Goal: Task Accomplishment & Management: Use online tool/utility

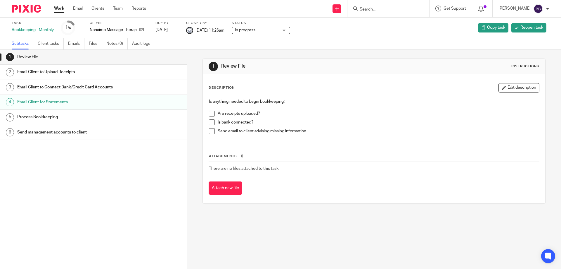
click at [62, 6] on link "Work" at bounding box center [59, 9] width 10 height 6
click at [58, 8] on link "Work" at bounding box center [59, 9] width 10 height 6
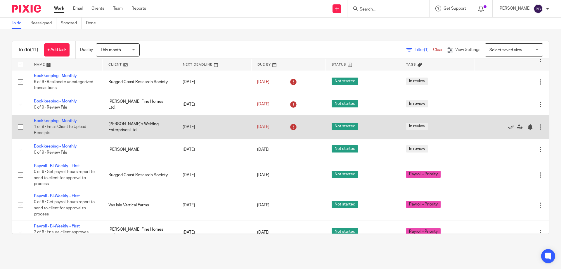
scroll to position [98, 0]
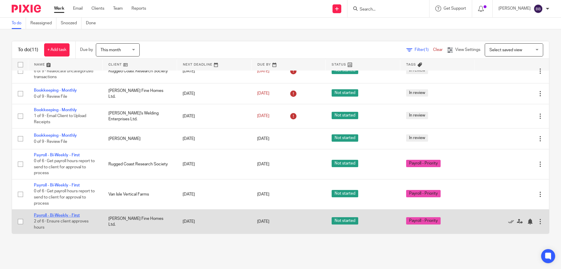
click at [68, 214] on link "Payroll - Bi-Weekly - First" at bounding box center [57, 215] width 46 height 4
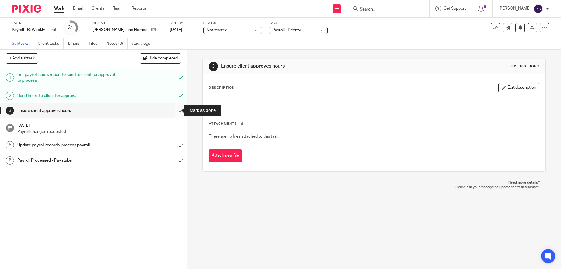
click at [175, 111] on input "submit" at bounding box center [93, 110] width 187 height 15
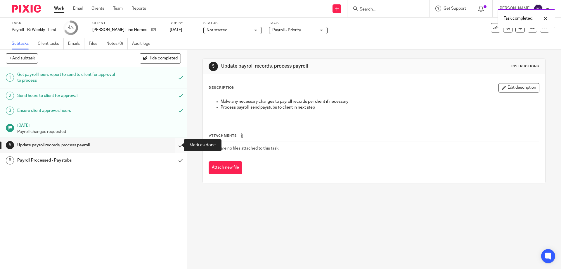
click at [176, 145] on input "submit" at bounding box center [93, 145] width 187 height 15
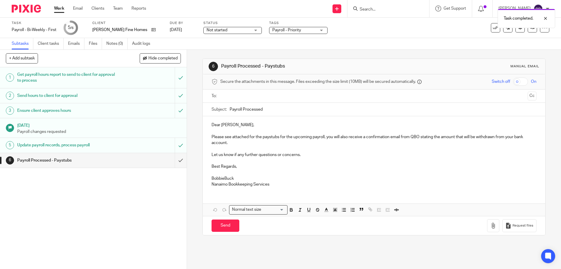
click at [224, 94] on input "text" at bounding box center [373, 96] width 303 height 7
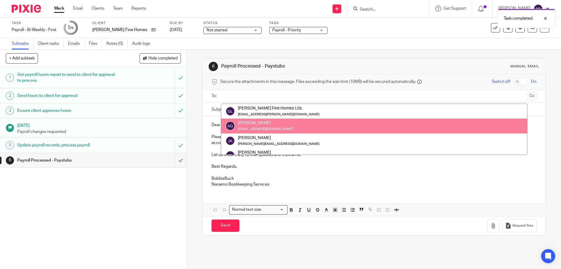
drag, startPoint x: 258, startPoint y: 128, endPoint x: 261, endPoint y: 126, distance: 3.6
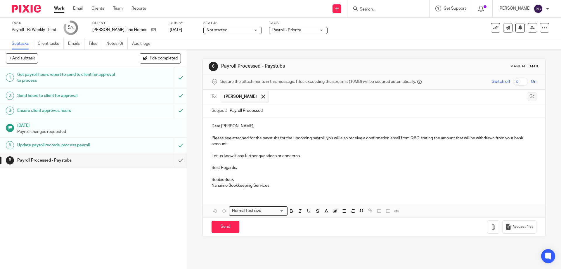
click at [528, 97] on button "Cc" at bounding box center [532, 96] width 9 height 9
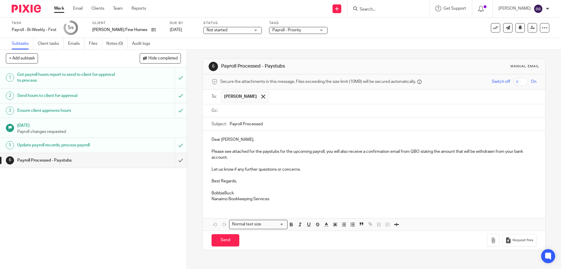
click at [226, 110] on input "text" at bounding box center [377, 110] width 311 height 7
click at [217, 140] on p "Dear Avi," at bounding box center [374, 141] width 325 height 6
click at [220, 141] on p "Dear Avi," at bounding box center [374, 141] width 325 height 6
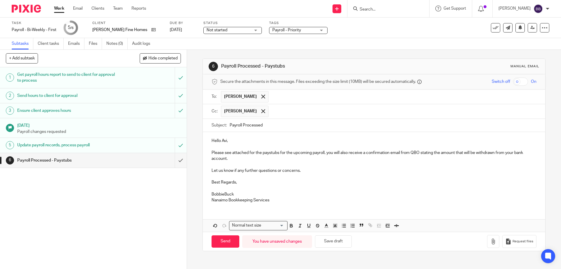
click at [223, 193] on p "BobbieBuck" at bounding box center [374, 194] width 325 height 6
click at [490, 239] on icon "button" at bounding box center [493, 241] width 6 height 6
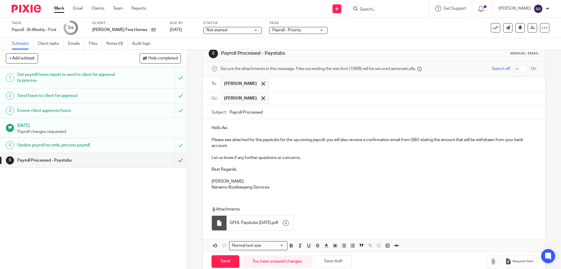
scroll to position [24, 0]
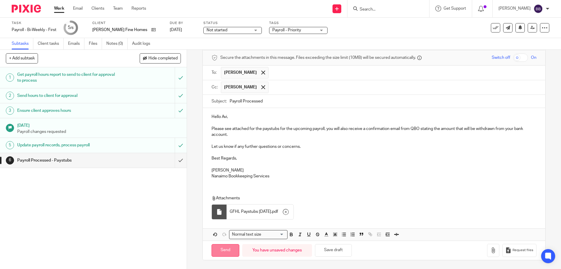
click at [222, 250] on input "Send" at bounding box center [226, 250] width 28 height 13
type input "Sent"
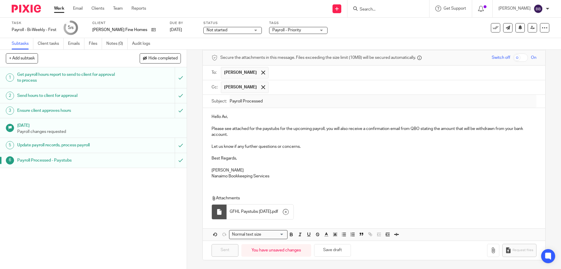
click at [60, 9] on link "Work" at bounding box center [59, 9] width 10 height 6
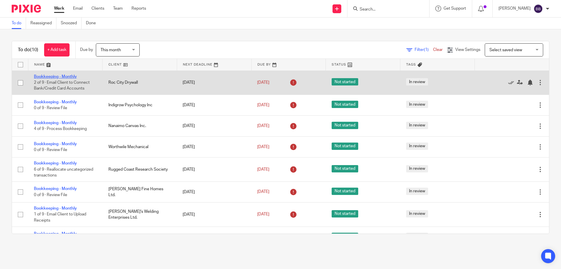
click at [64, 77] on link "Bookkeeping - Monthly" at bounding box center [55, 77] width 43 height 4
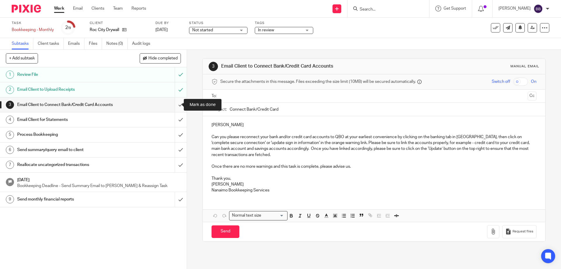
click at [176, 105] on input "submit" at bounding box center [93, 104] width 187 height 15
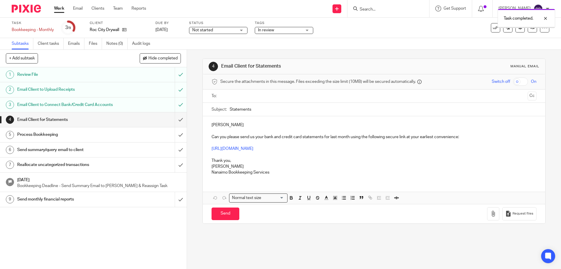
click at [174, 118] on input "submit" at bounding box center [93, 119] width 187 height 15
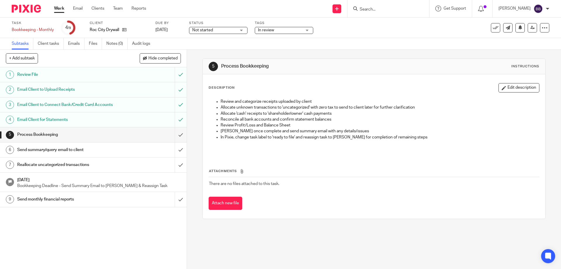
click at [63, 11] on link "Work" at bounding box center [59, 9] width 10 height 6
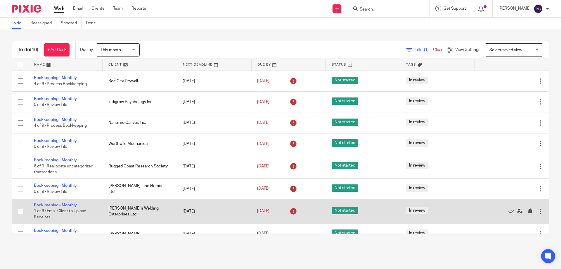
click at [65, 204] on link "Bookkeeping - Monthly" at bounding box center [55, 205] width 43 height 4
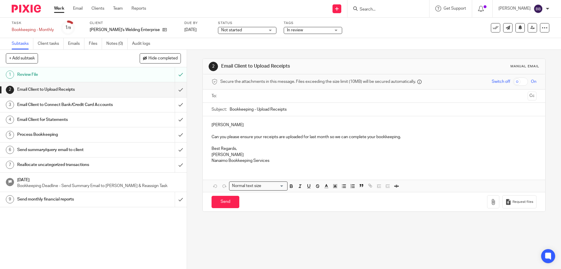
click at [136, 108] on div "Email Client to Connect Bank/Credit Card Accounts" at bounding box center [93, 104] width 152 height 9
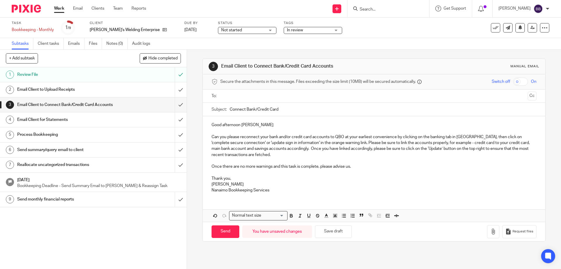
click at [256, 127] on p "Good afternoon [PERSON_NAME]" at bounding box center [374, 125] width 325 height 6
click at [222, 95] on input "text" at bounding box center [373, 96] width 303 height 7
click at [287, 111] on input "Connect Bank/Credit Card" at bounding box center [383, 110] width 306 height 13
click at [224, 233] on input "Send" at bounding box center [226, 232] width 28 height 13
type input "Sent"
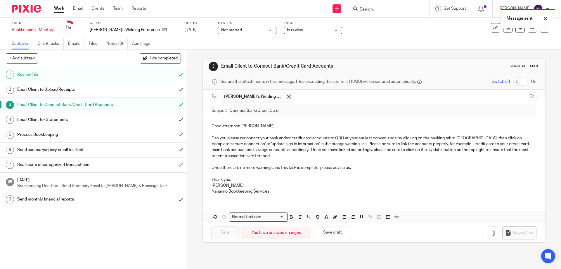
click at [64, 120] on h1 "Email Client for Statements" at bounding box center [67, 119] width 101 height 9
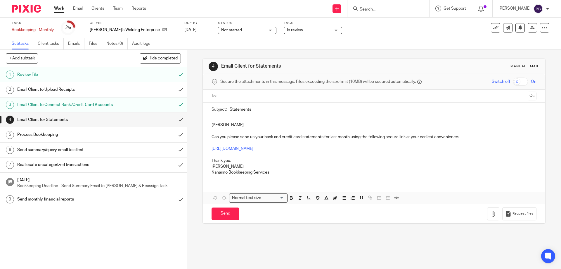
click at [222, 94] on input "text" at bounding box center [373, 96] width 303 height 7
click at [212, 127] on p "Nathan" at bounding box center [374, 126] width 325 height 6
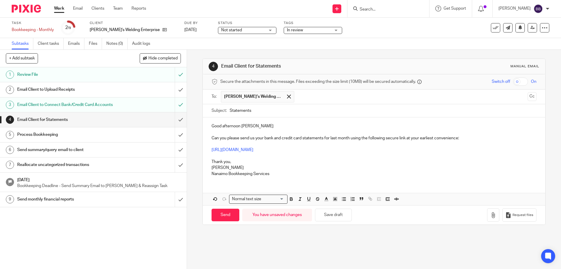
click at [254, 127] on p "Good afternoon Nathan" at bounding box center [374, 126] width 325 height 6
click at [224, 214] on input "Send" at bounding box center [226, 214] width 28 height 13
type input "Sent"
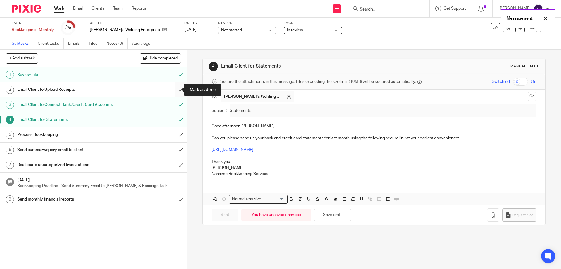
click at [172, 91] on input "submit" at bounding box center [93, 89] width 187 height 15
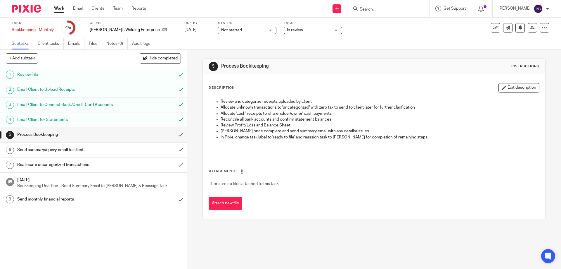
click at [63, 10] on link "Work" at bounding box center [59, 9] width 10 height 6
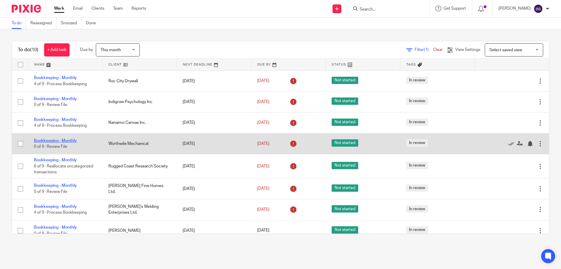
click at [70, 140] on link "Bookkeeping - Monthly" at bounding box center [55, 140] width 43 height 4
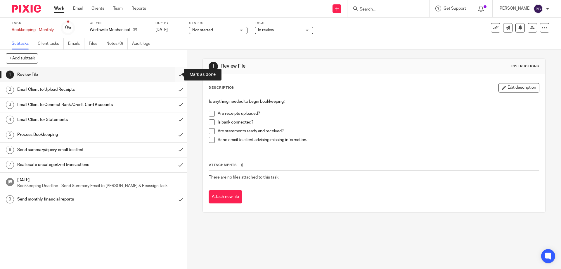
click at [176, 74] on input "submit" at bounding box center [93, 74] width 187 height 15
click at [174, 89] on input "submit" at bounding box center [93, 89] width 187 height 15
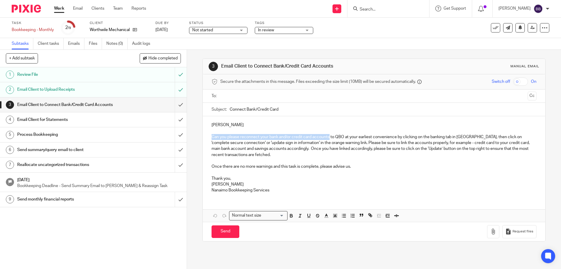
drag, startPoint x: 210, startPoint y: 136, endPoint x: 329, endPoint y: 134, distance: 118.9
click at [329, 134] on p "Can you please reconnect your bank and/or credit card accounts to QBO at your e…" at bounding box center [374, 146] width 325 height 24
copy p "Can you please reconnect your bank and/or credit card accounts"
drag, startPoint x: 56, startPoint y: 121, endPoint x: 85, endPoint y: 122, distance: 29.3
click at [56, 121] on h1 "Email Client for Statements" at bounding box center [67, 119] width 101 height 9
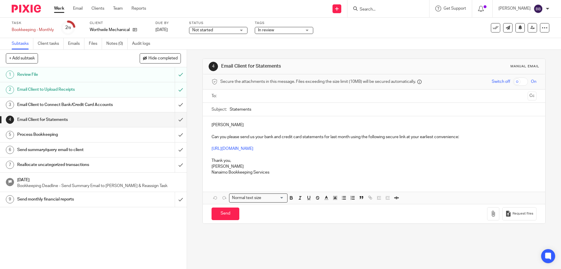
click at [222, 98] on input "text" at bounding box center [373, 96] width 303 height 7
click at [212, 125] on p "[PERSON_NAME]" at bounding box center [374, 126] width 325 height 6
click at [249, 128] on p "Good afternoon [PERSON_NAME]" at bounding box center [374, 126] width 325 height 6
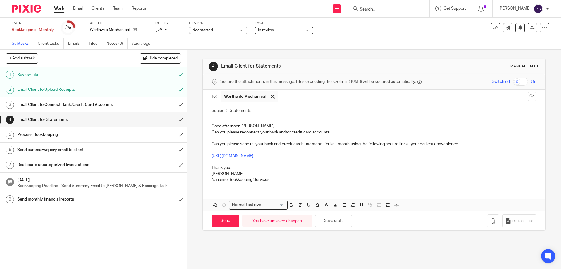
click at [212, 132] on p "Can you please reconnect your bank and/or credit card accounts" at bounding box center [374, 132] width 325 height 6
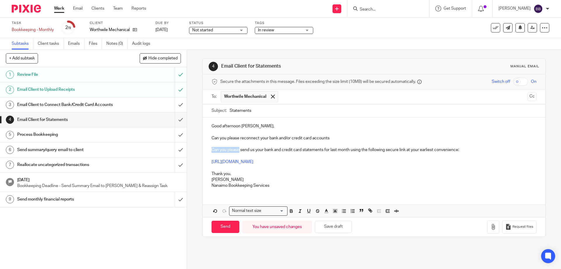
drag, startPoint x: 210, startPoint y: 150, endPoint x: 238, endPoint y: 150, distance: 28.0
click at [238, 150] on p "Can you please send us your bank and credit card statements for last month usin…" at bounding box center [374, 150] width 325 height 6
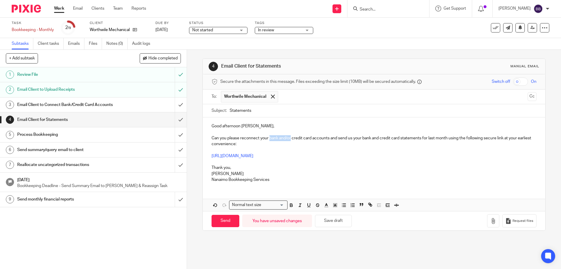
drag, startPoint x: 289, startPoint y: 137, endPoint x: 268, endPoint y: 136, distance: 21.3
click at [268, 136] on p "Can you please reconnect your bank and/or credit card accounts and send us your…" at bounding box center [374, 141] width 325 height 12
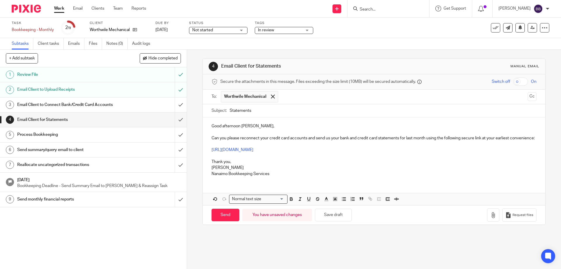
click at [305, 139] on p "Can you please reconnect your credit card accounts and send us your bank and cr…" at bounding box center [374, 138] width 325 height 6
click at [223, 220] on input "Send" at bounding box center [226, 214] width 28 height 13
type input "Sent"
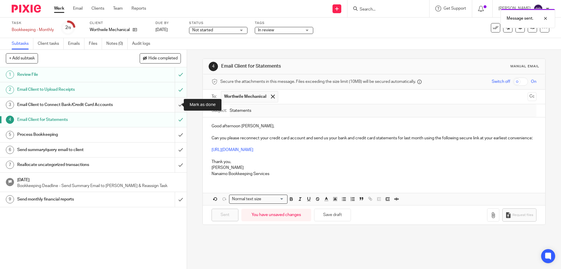
click at [176, 104] on input "submit" at bounding box center [93, 104] width 187 height 15
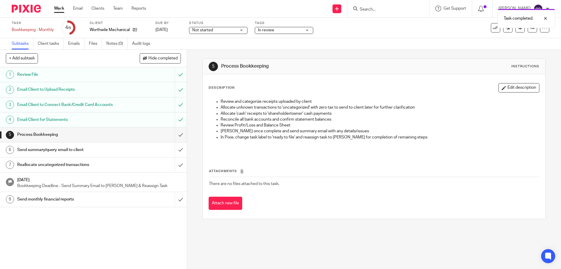
click at [59, 6] on link "Work" at bounding box center [59, 9] width 10 height 6
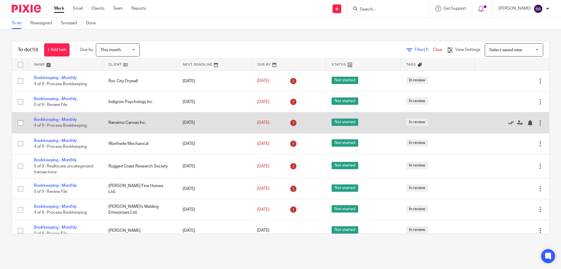
click at [508, 121] on icon at bounding box center [511, 123] width 6 height 6
